Goal: Information Seeking & Learning: Learn about a topic

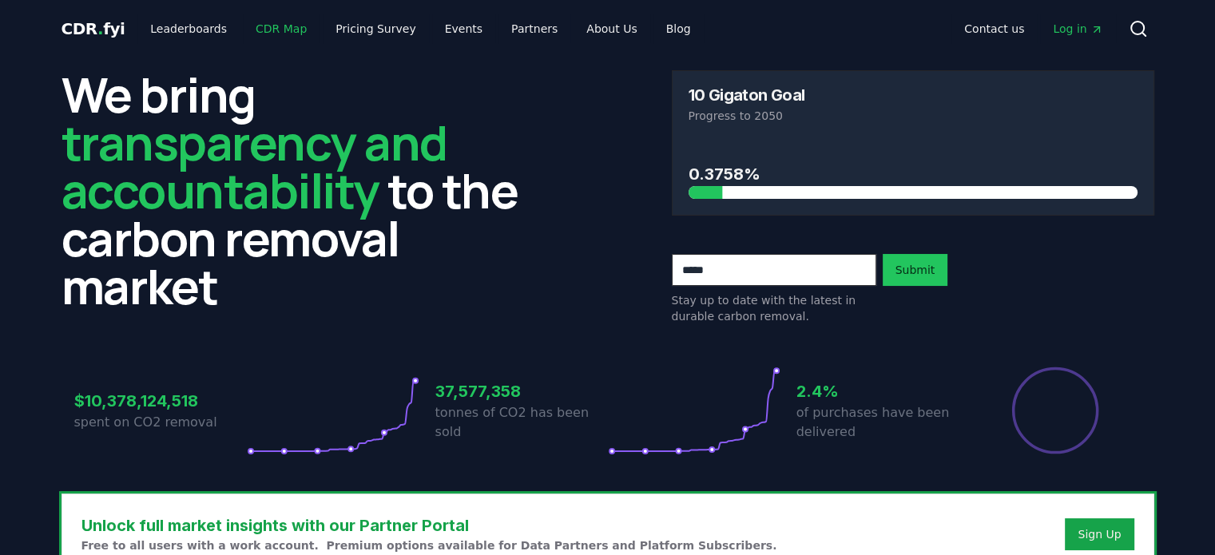
click at [256, 25] on link "CDR Map" at bounding box center [281, 28] width 77 height 29
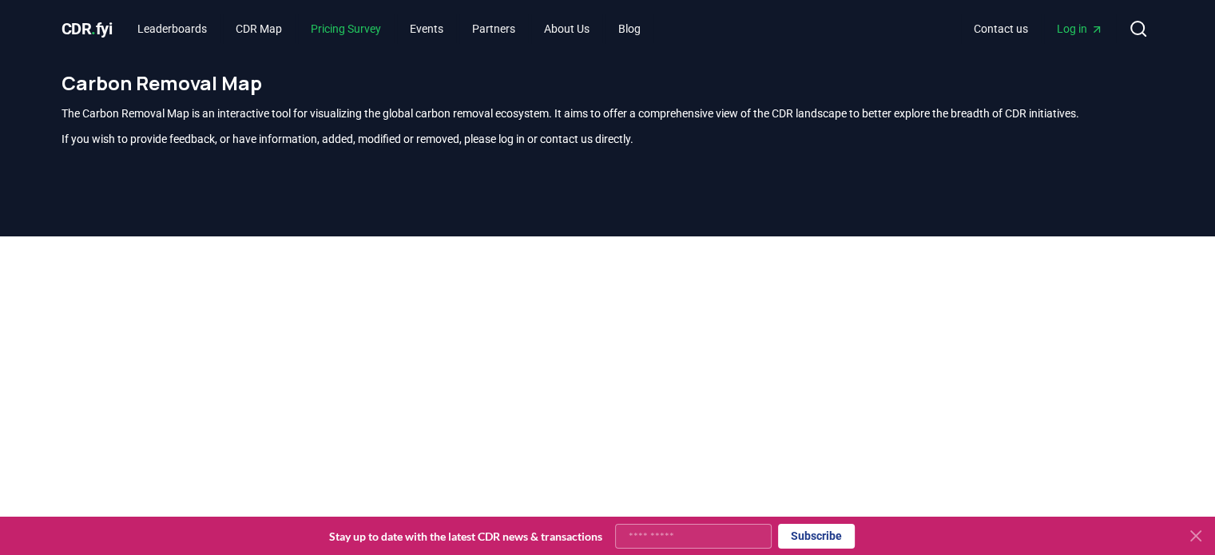
click at [371, 35] on link "Pricing Survey" at bounding box center [346, 28] width 96 height 29
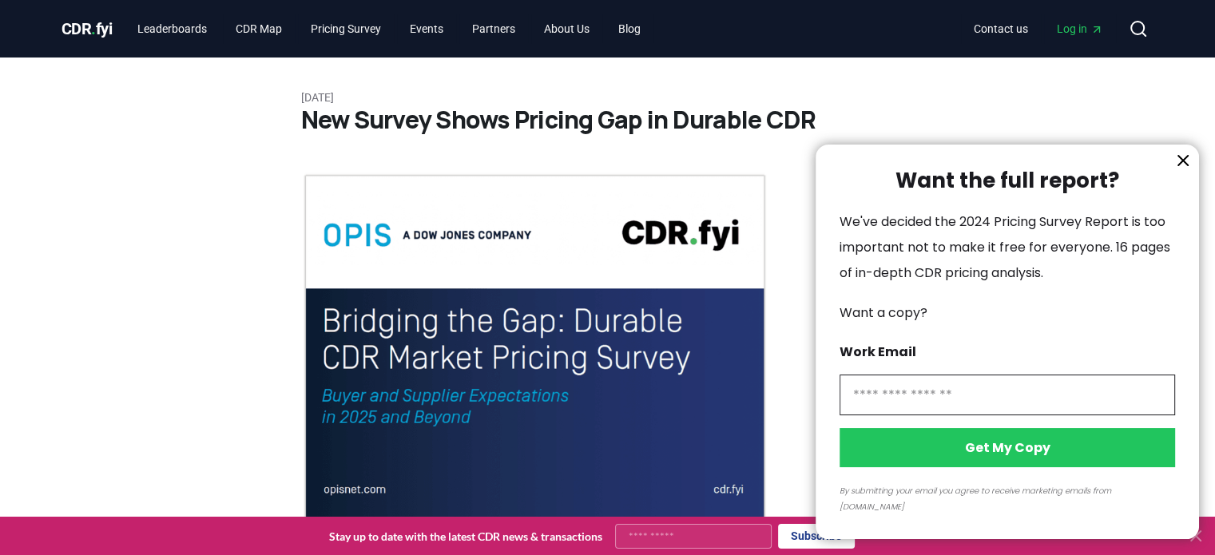
click at [1183, 165] on icon "information" at bounding box center [1183, 161] width 10 height 10
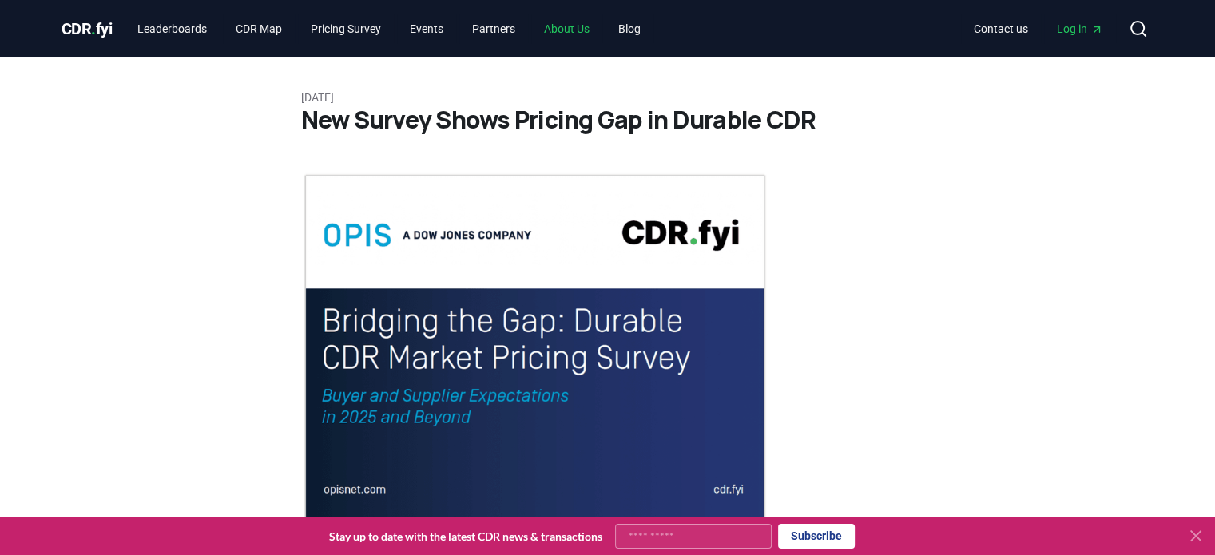
click at [581, 34] on link "About Us" at bounding box center [566, 28] width 71 height 29
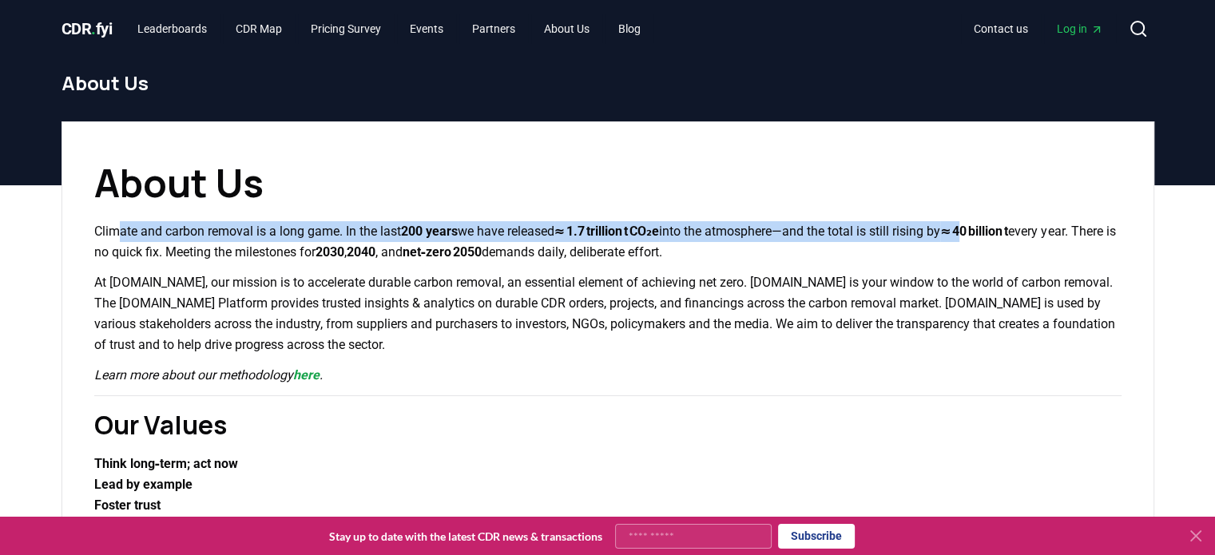
drag, startPoint x: 121, startPoint y: 224, endPoint x: 1013, endPoint y: 236, distance: 892.1
click at [1013, 236] on p "Climate and carbon removal is a long game. In the last 200 years we have releas…" at bounding box center [607, 242] width 1027 height 42
click at [1008, 236] on strong "≈ 40 billion t" at bounding box center [974, 231] width 68 height 15
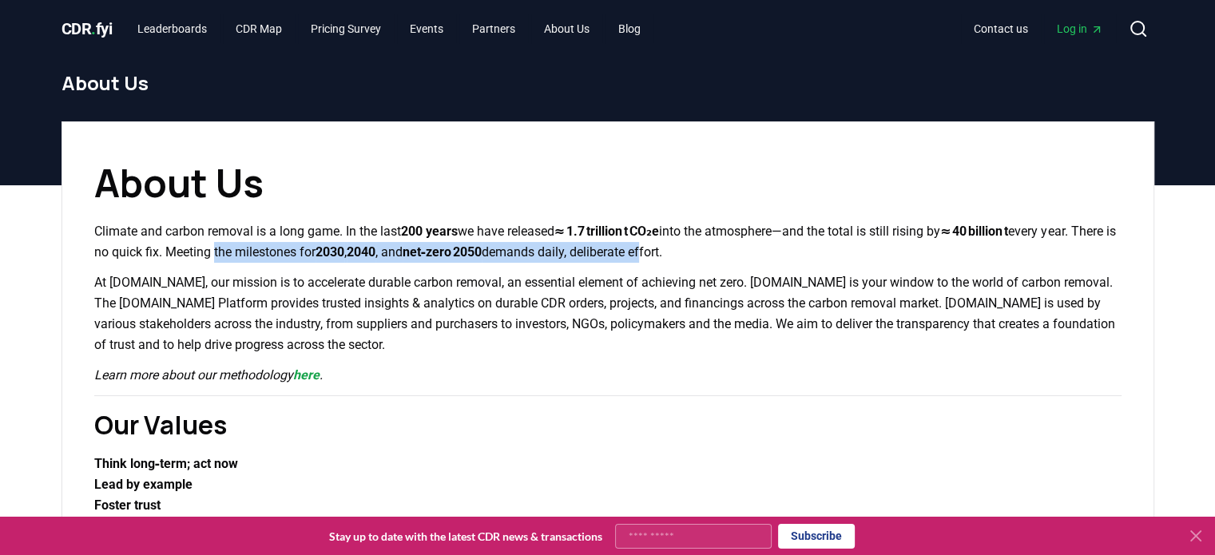
drag, startPoint x: 293, startPoint y: 245, endPoint x: 755, endPoint y: 260, distance: 462.6
click at [755, 260] on p "Climate and carbon removal is a long game. In the last 200 years we have releas…" at bounding box center [607, 242] width 1027 height 42
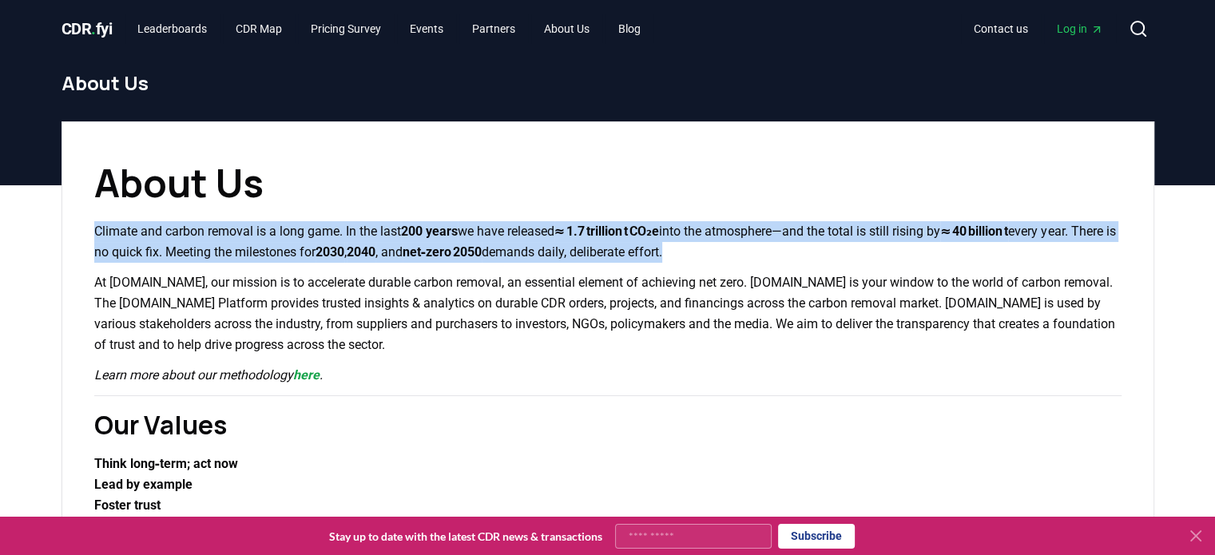
drag, startPoint x: 757, startPoint y: 260, endPoint x: 52, endPoint y: 241, distance: 705.4
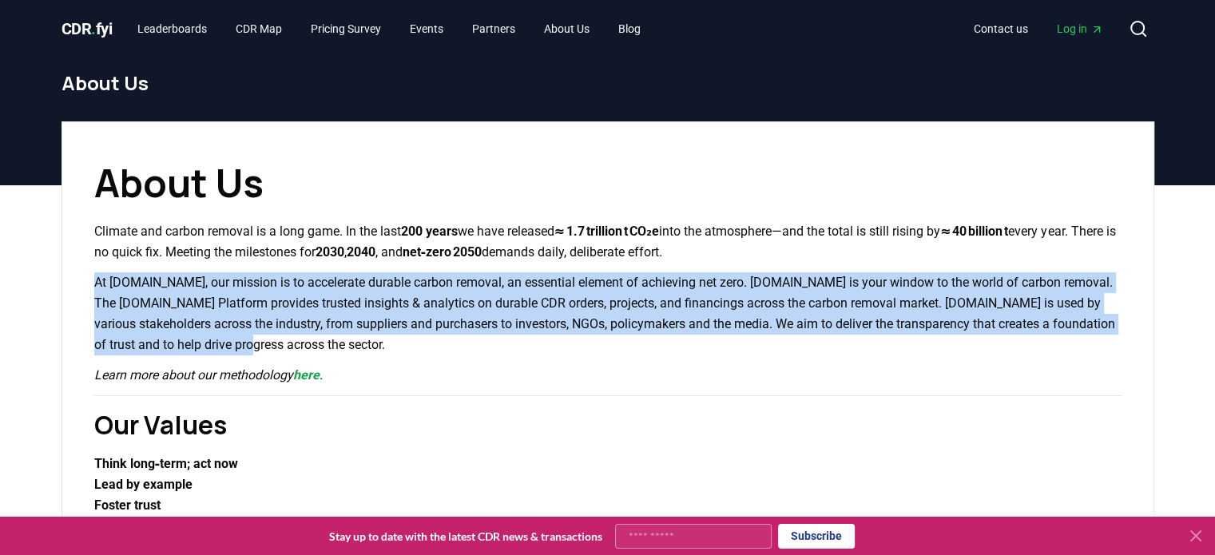
drag, startPoint x: 93, startPoint y: 278, endPoint x: 279, endPoint y: 338, distance: 194.7
click at [279, 338] on p "At [DOMAIN_NAME], our mission is to accelerate durable carbon removal, an essen…" at bounding box center [607, 313] width 1027 height 83
drag, startPoint x: 279, startPoint y: 338, endPoint x: 101, endPoint y: 279, distance: 187.6
click at [101, 279] on p "At [DOMAIN_NAME], our mission is to accelerate durable carbon removal, an essen…" at bounding box center [607, 313] width 1027 height 83
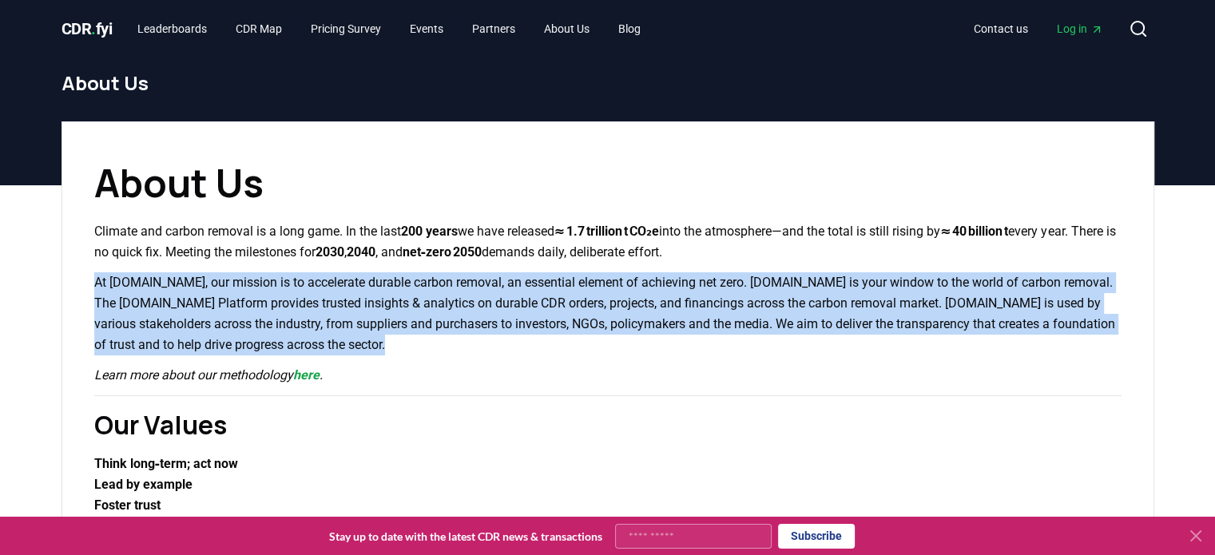
click at [101, 279] on p "At [DOMAIN_NAME], our mission is to accelerate durable carbon removal, an essen…" at bounding box center [607, 313] width 1027 height 83
drag, startPoint x: 101, startPoint y: 279, endPoint x: 276, endPoint y: 338, distance: 185.4
click at [276, 338] on p "At [DOMAIN_NAME], our mission is to accelerate durable carbon removal, an essen…" at bounding box center [607, 313] width 1027 height 83
drag, startPoint x: 276, startPoint y: 338, endPoint x: 103, endPoint y: 287, distance: 180.4
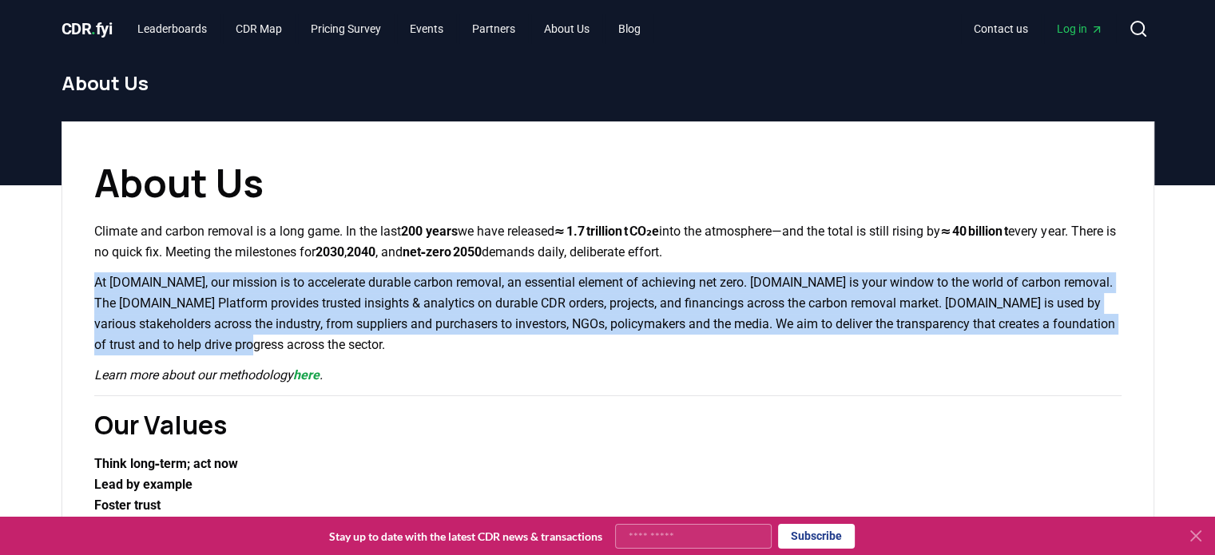
click at [103, 287] on p "At [DOMAIN_NAME], our mission is to accelerate durable carbon removal, an essen…" at bounding box center [607, 313] width 1027 height 83
drag, startPoint x: 103, startPoint y: 287, endPoint x: 271, endPoint y: 342, distance: 176.3
click at [271, 342] on p "At [DOMAIN_NAME], our mission is to accelerate durable carbon removal, an essen…" at bounding box center [607, 313] width 1027 height 83
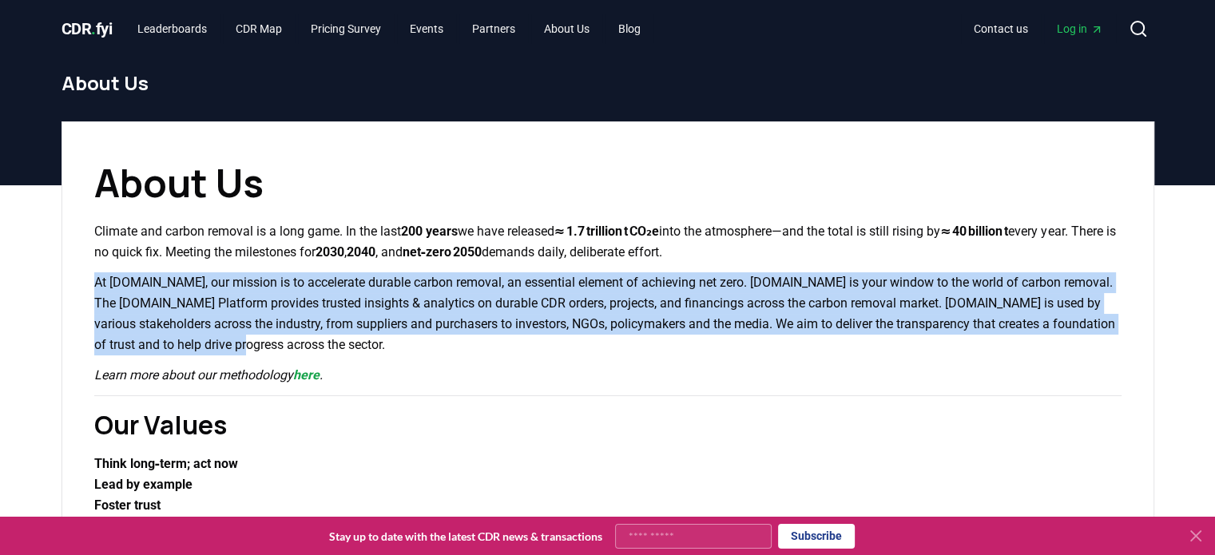
drag, startPoint x: 271, startPoint y: 342, endPoint x: 101, endPoint y: 283, distance: 179.3
click at [101, 283] on p "At [DOMAIN_NAME], our mission is to accelerate durable carbon removal, an essen…" at bounding box center [607, 313] width 1027 height 83
drag, startPoint x: 101, startPoint y: 283, endPoint x: 276, endPoint y: 341, distance: 184.3
click at [276, 341] on p "At [DOMAIN_NAME], our mission is to accelerate durable carbon removal, an essen…" at bounding box center [607, 313] width 1027 height 83
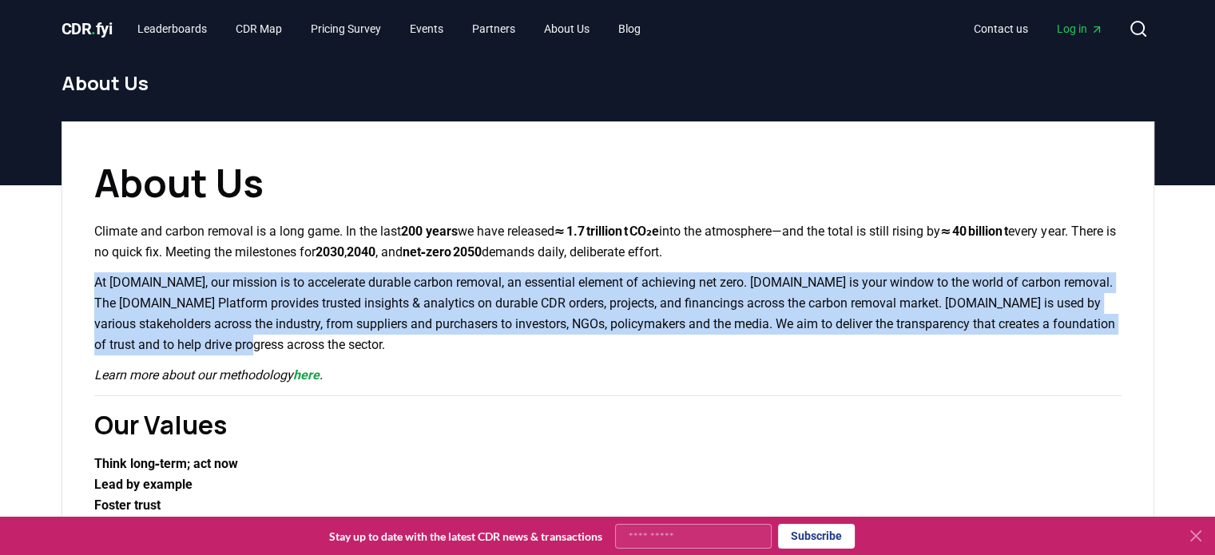
click at [276, 341] on p "At [DOMAIN_NAME], our mission is to accelerate durable carbon removal, an essen…" at bounding box center [607, 313] width 1027 height 83
drag, startPoint x: 276, startPoint y: 341, endPoint x: 102, endPoint y: 283, distance: 183.6
click at [102, 283] on p "At [DOMAIN_NAME], our mission is to accelerate durable carbon removal, an essen…" at bounding box center [607, 313] width 1027 height 83
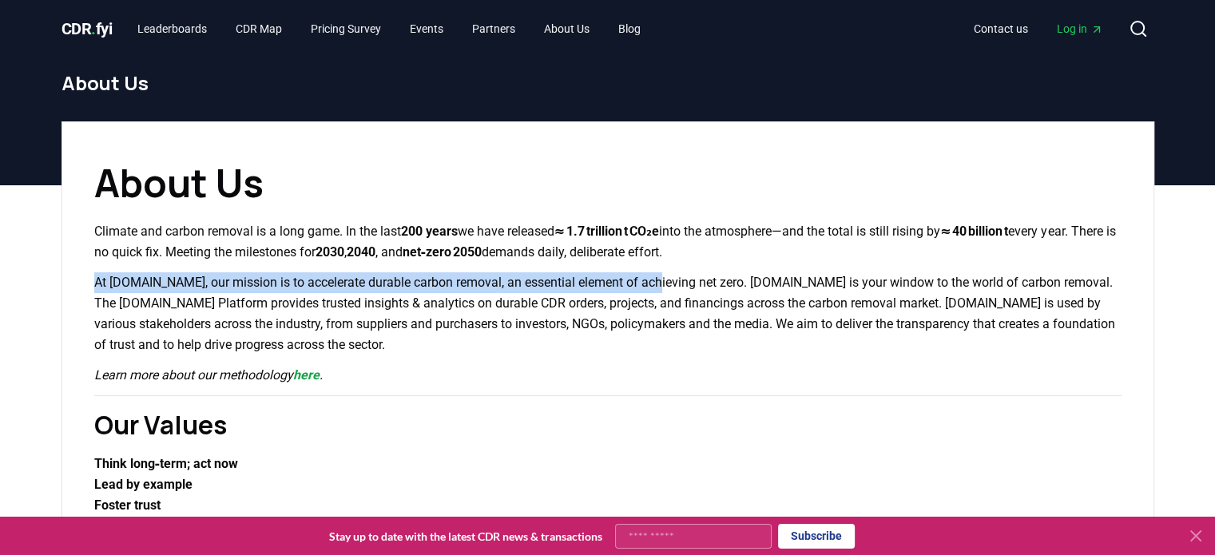
drag, startPoint x: 102, startPoint y: 283, endPoint x: 616, endPoint y: 287, distance: 513.5
click at [616, 287] on p "At [DOMAIN_NAME], our mission is to accelerate durable carbon removal, an essen…" at bounding box center [607, 313] width 1027 height 83
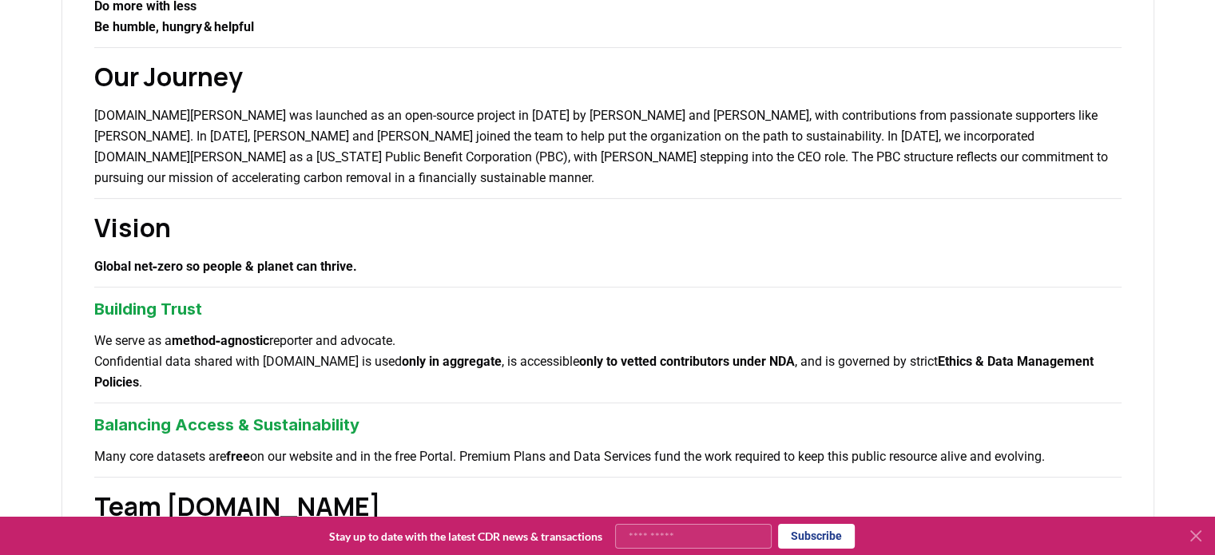
scroll to position [559, 0]
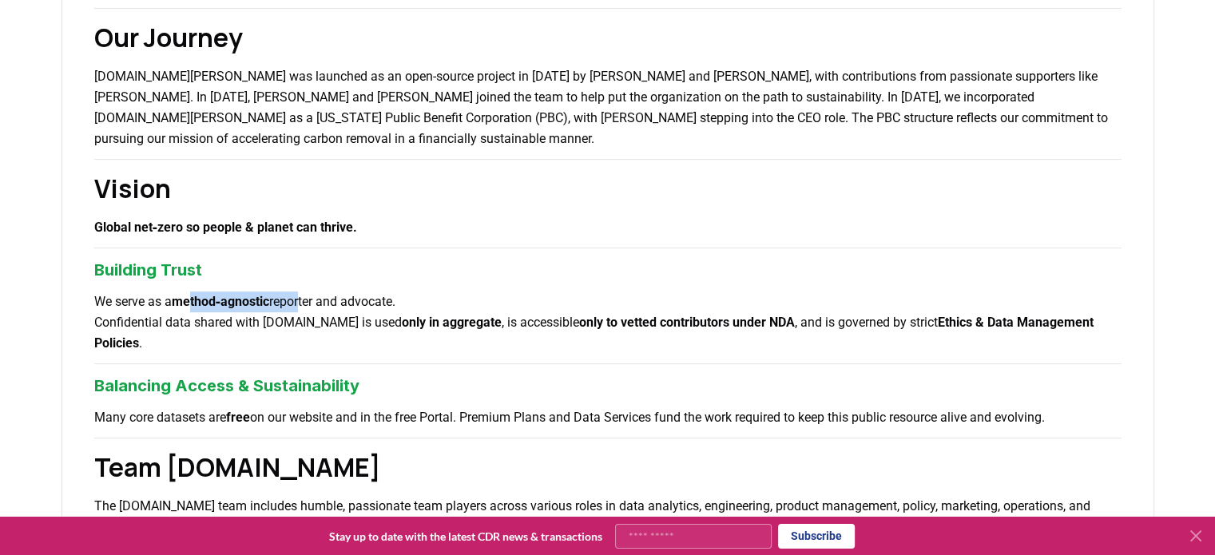
drag, startPoint x: 192, startPoint y: 302, endPoint x: 309, endPoint y: 298, distance: 117.5
click at [309, 298] on p "We serve as a method‑agnostic reporter and advocate. Confidential data shared w…" at bounding box center [607, 322] width 1027 height 62
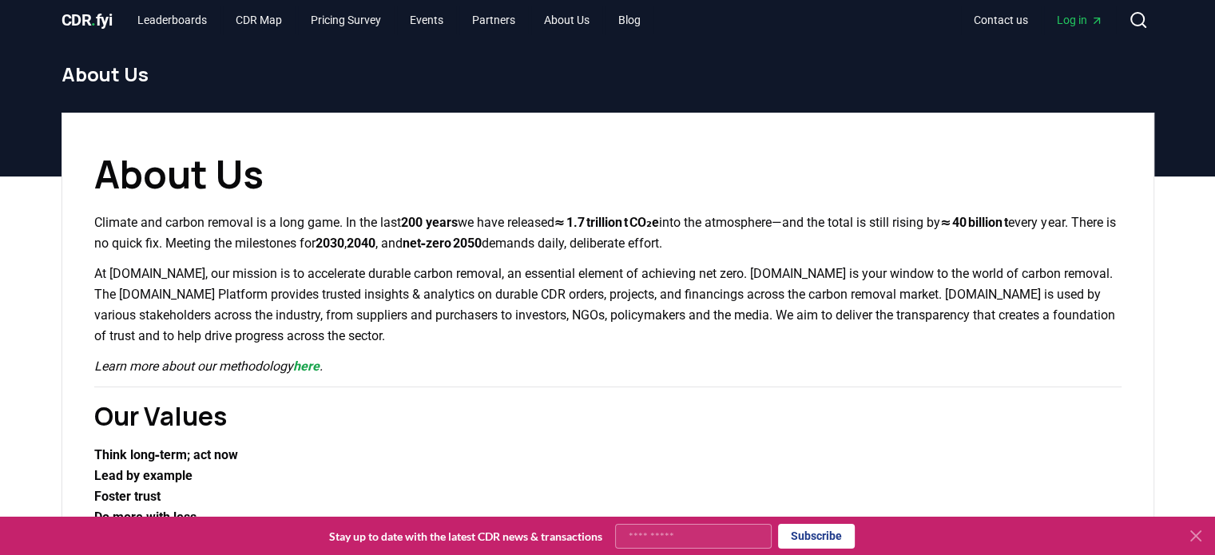
scroll to position [0, 0]
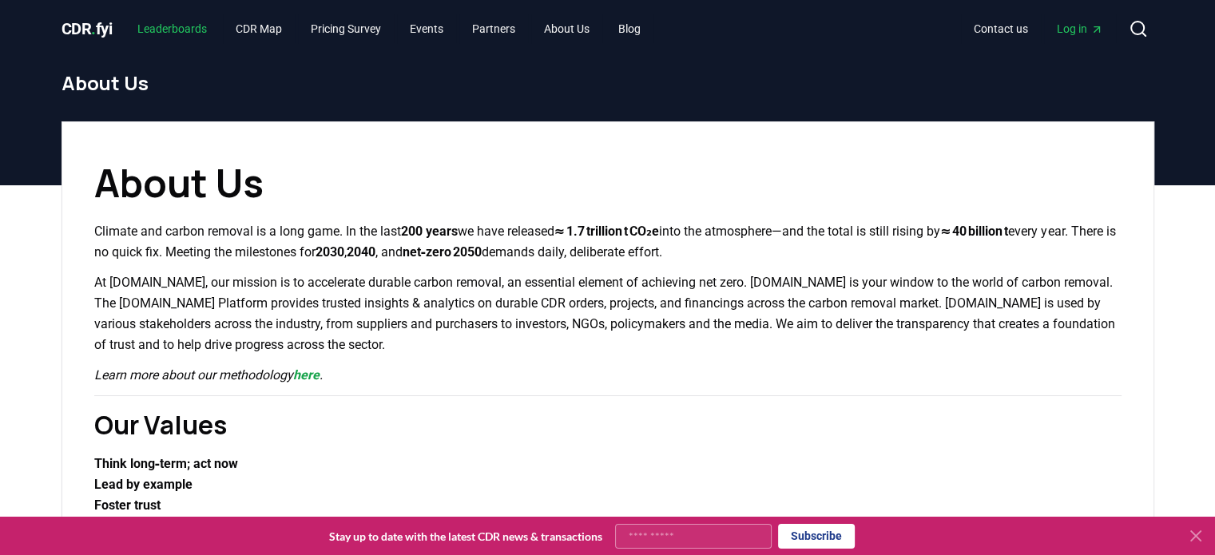
click at [188, 24] on link "Leaderboards" at bounding box center [172, 28] width 95 height 29
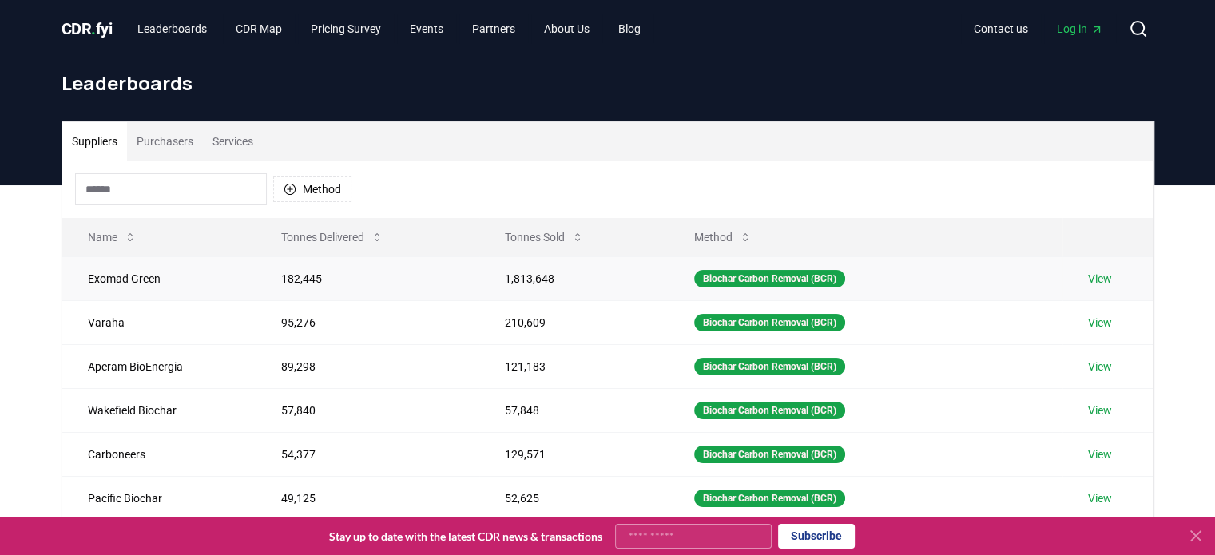
click at [116, 279] on td "Exomad Green" at bounding box center [159, 278] width 194 height 44
click at [775, 280] on div "Biochar Carbon Removal (BCR)" at bounding box center [769, 279] width 151 height 18
click at [1102, 279] on link "View" at bounding box center [1100, 279] width 24 height 16
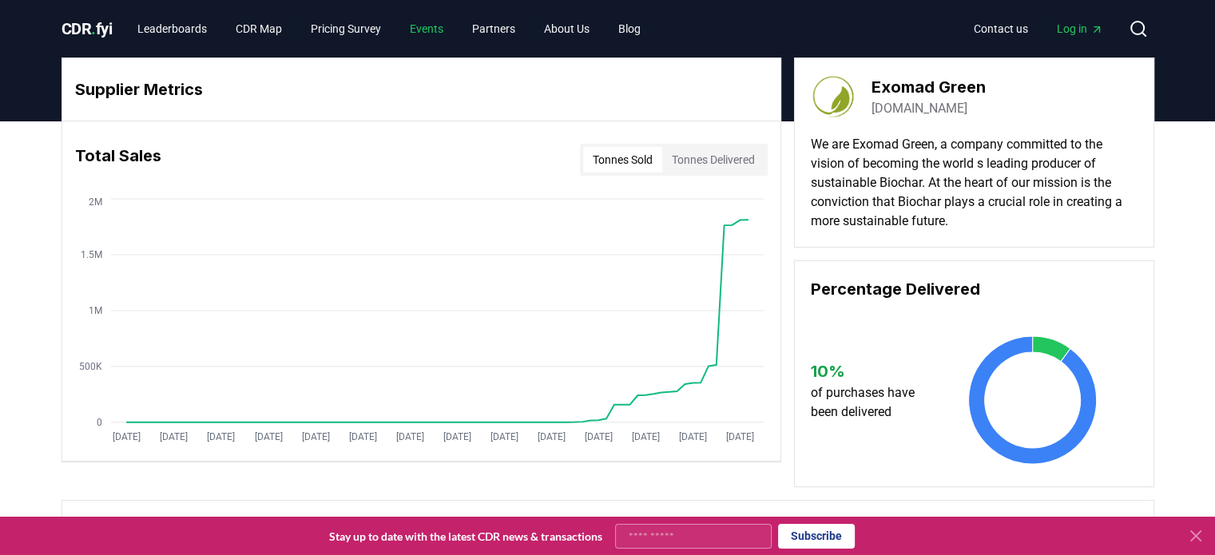
click at [429, 27] on link "Events" at bounding box center [426, 28] width 59 height 29
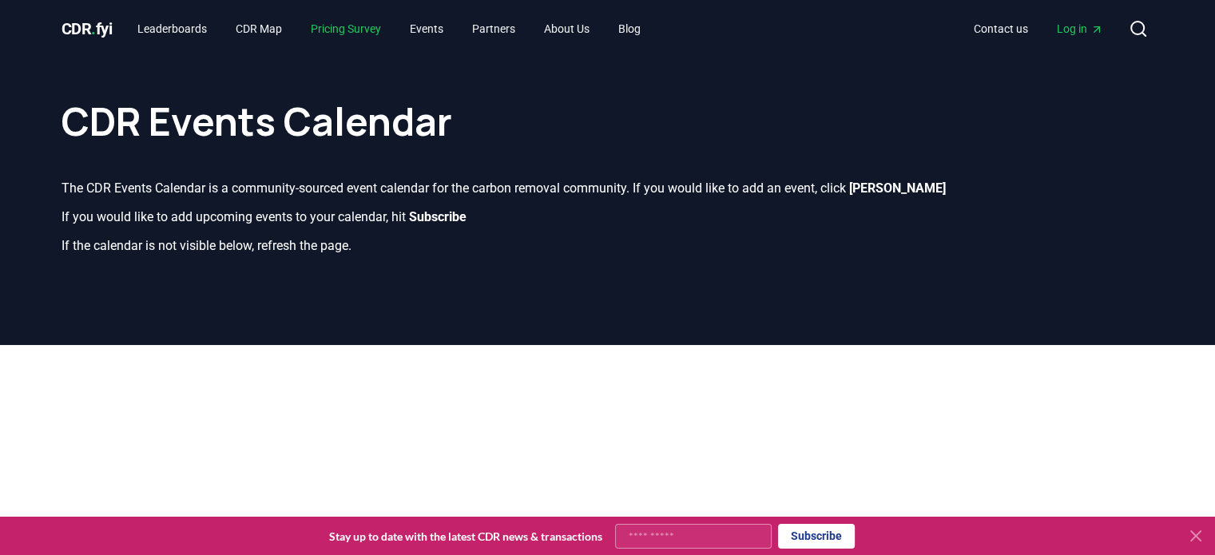
click at [371, 28] on link "Pricing Survey" at bounding box center [346, 28] width 96 height 29
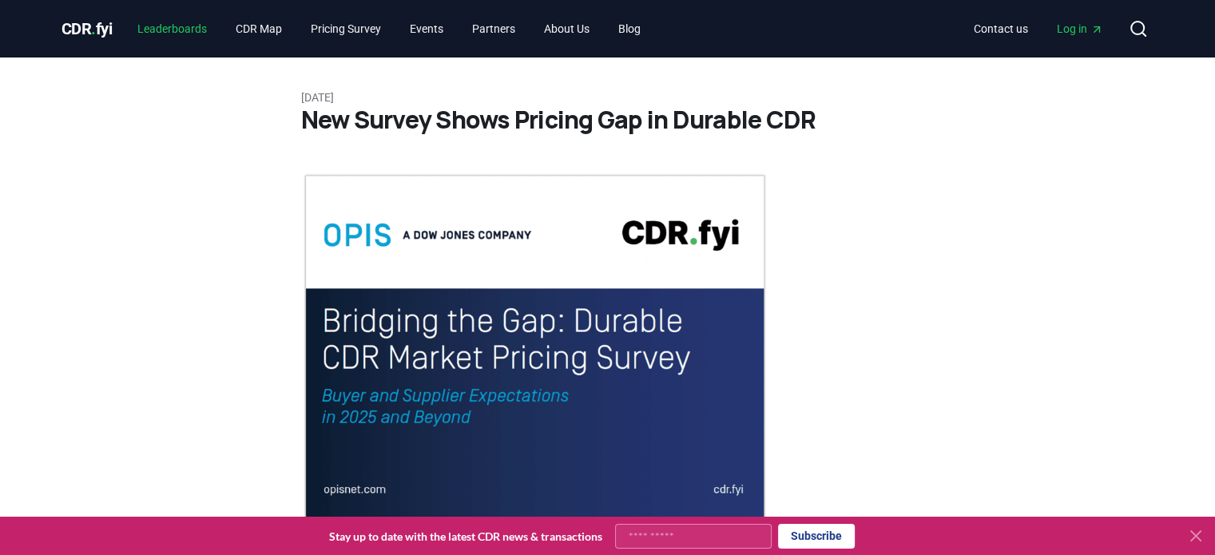
click at [202, 30] on link "Leaderboards" at bounding box center [172, 28] width 95 height 29
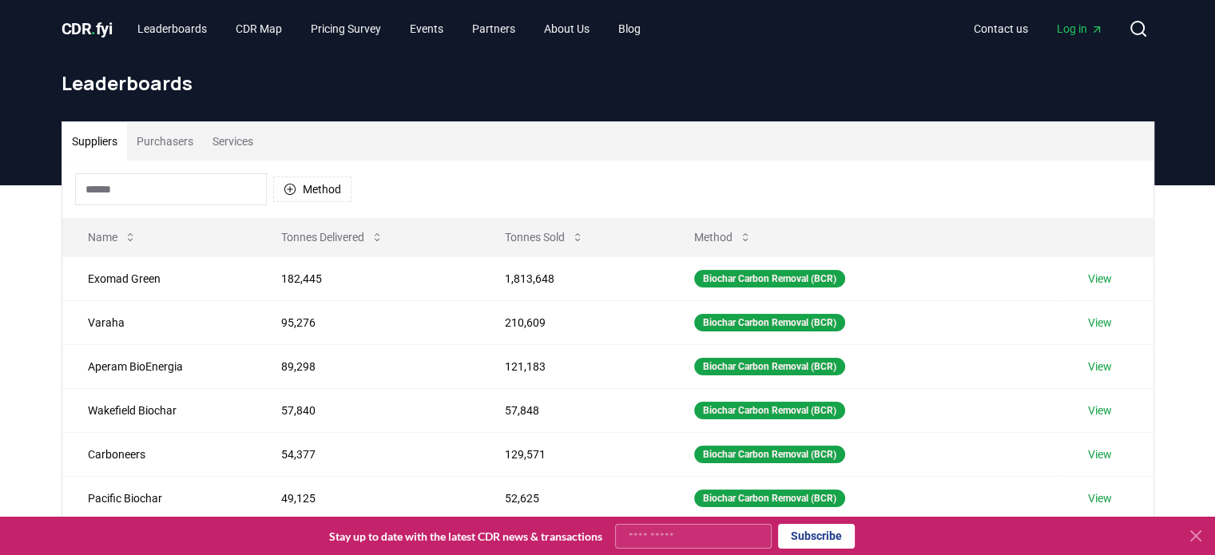
click at [109, 44] on div "CDR . fyi Leaderboards CDR Map Pricing Survey Events Partners About Us Blog Con…" at bounding box center [607, 28] width 1092 height 57
click at [640, 29] on link "Blog" at bounding box center [629, 28] width 48 height 29
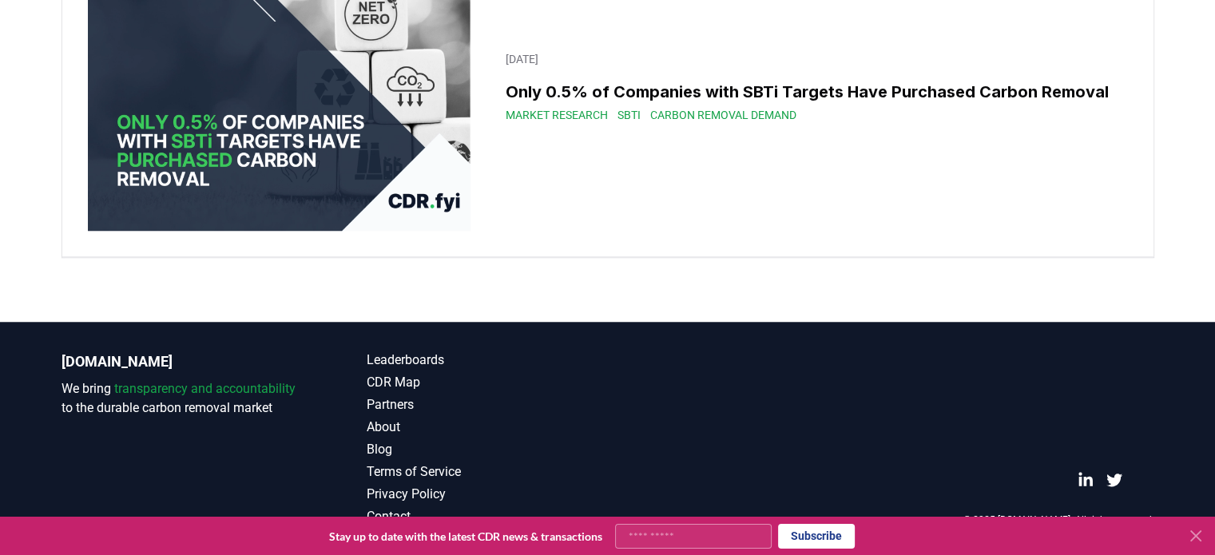
scroll to position [28691, 0]
